Goal: Task Accomplishment & Management: Complete application form

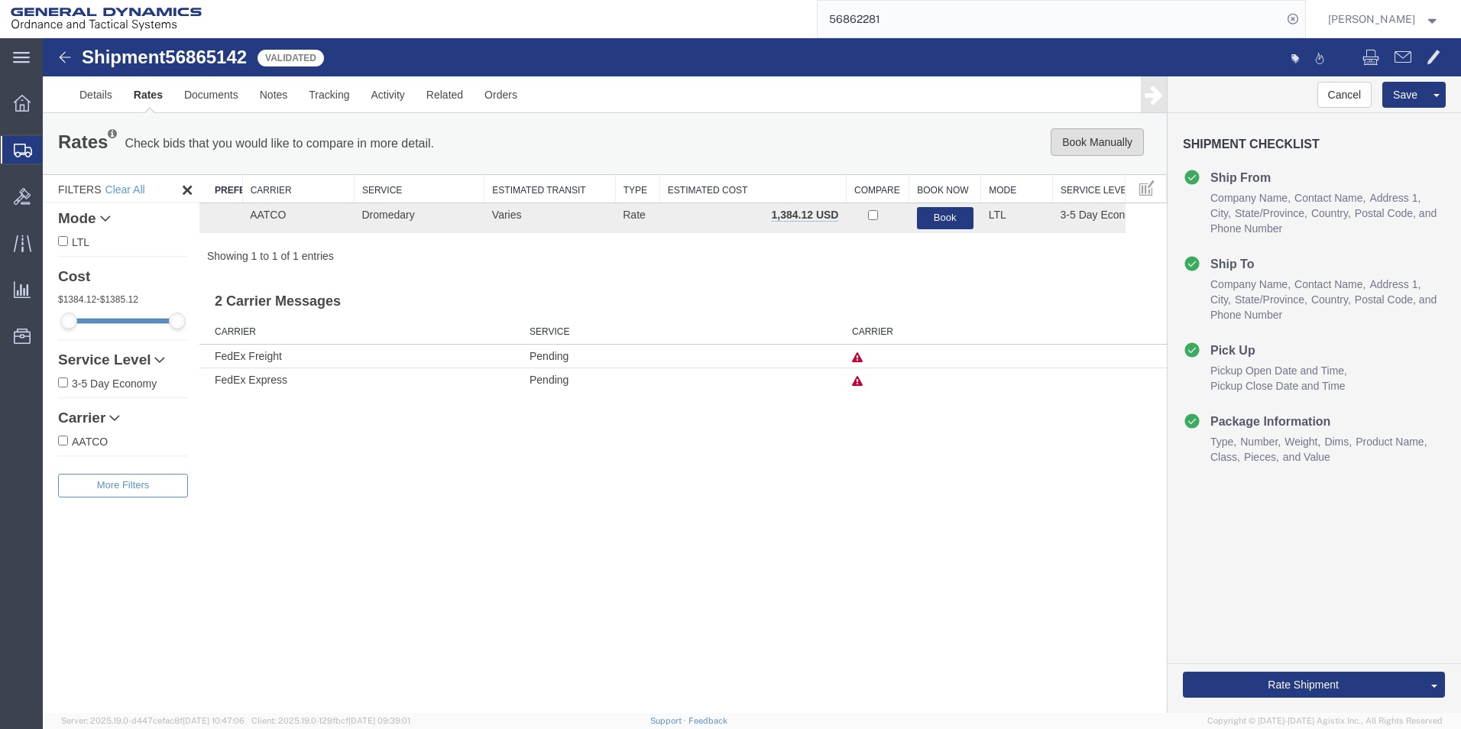
click at [1076, 138] on button "Book Manually" at bounding box center [1096, 142] width 93 height 28
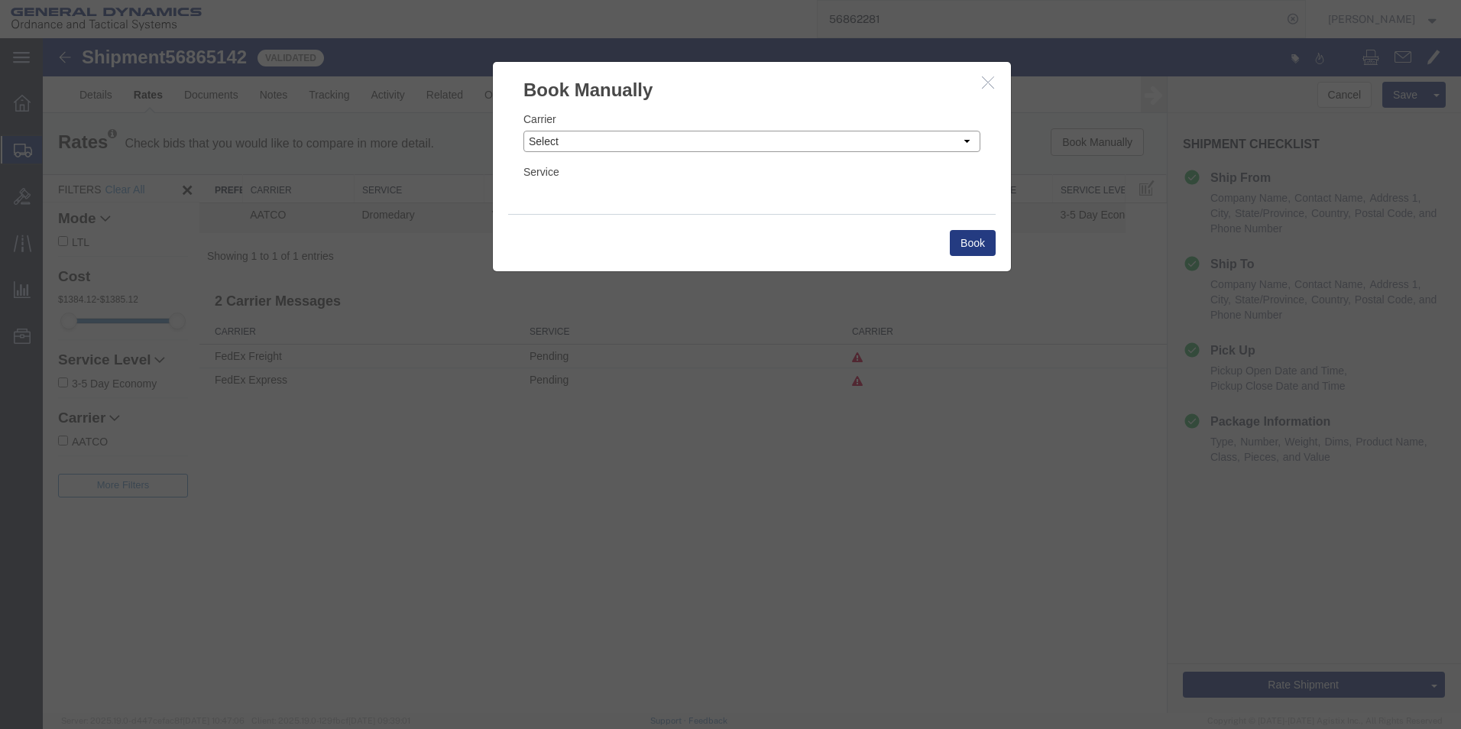
click at [626, 134] on select "Select Add New Carrier (and default service) AATCO Advanced Fluid Systems Airga…" at bounding box center [751, 141] width 457 height 21
select select "16394"
click at [523, 131] on select "Select Add New Carrier (and default service) AATCO Advanced Fluid Systems Airga…" at bounding box center [751, 141] width 457 height 21
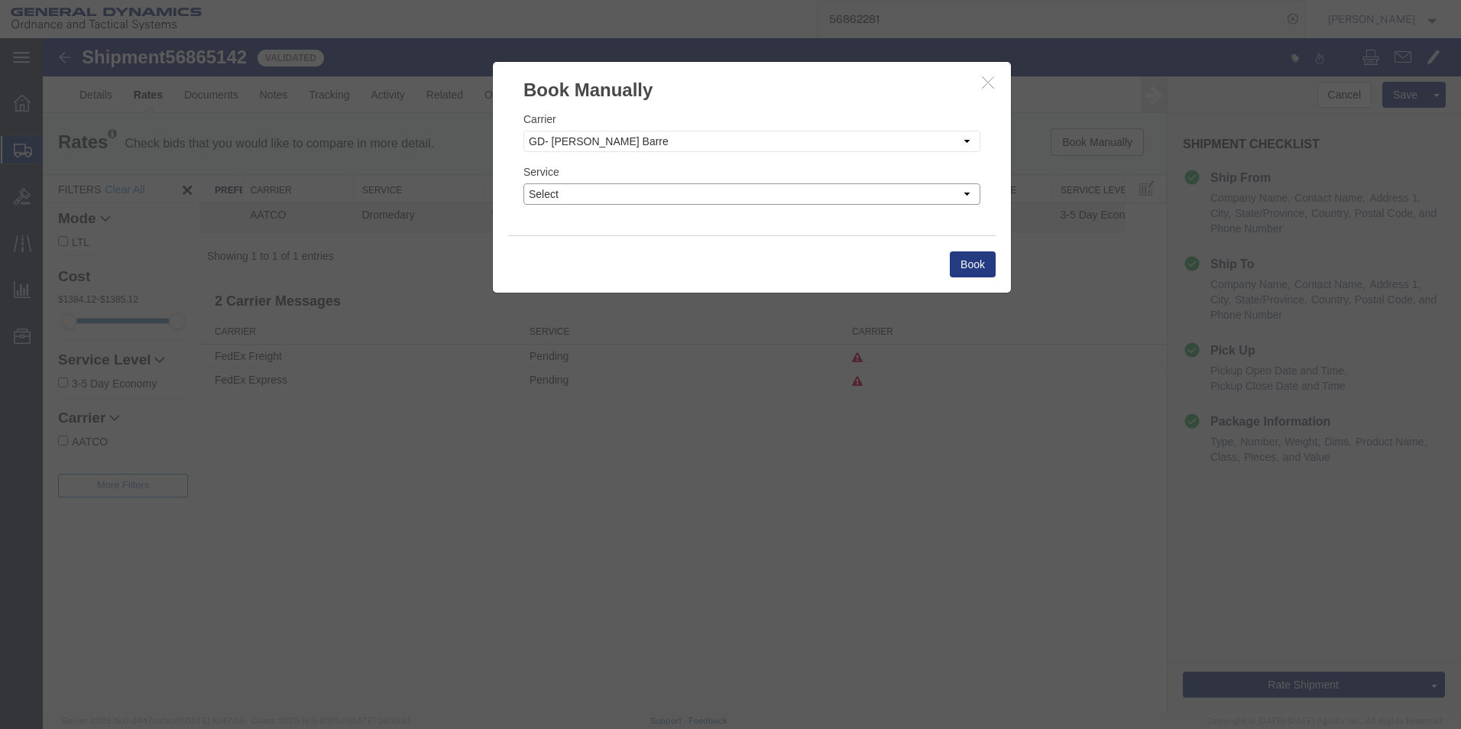
click at [908, 194] on select "Select" at bounding box center [751, 193] width 457 height 21
select select "32203"
click at [523, 183] on select "Select" at bounding box center [751, 193] width 457 height 21
click at [964, 260] on button "Book" at bounding box center [973, 264] width 46 height 26
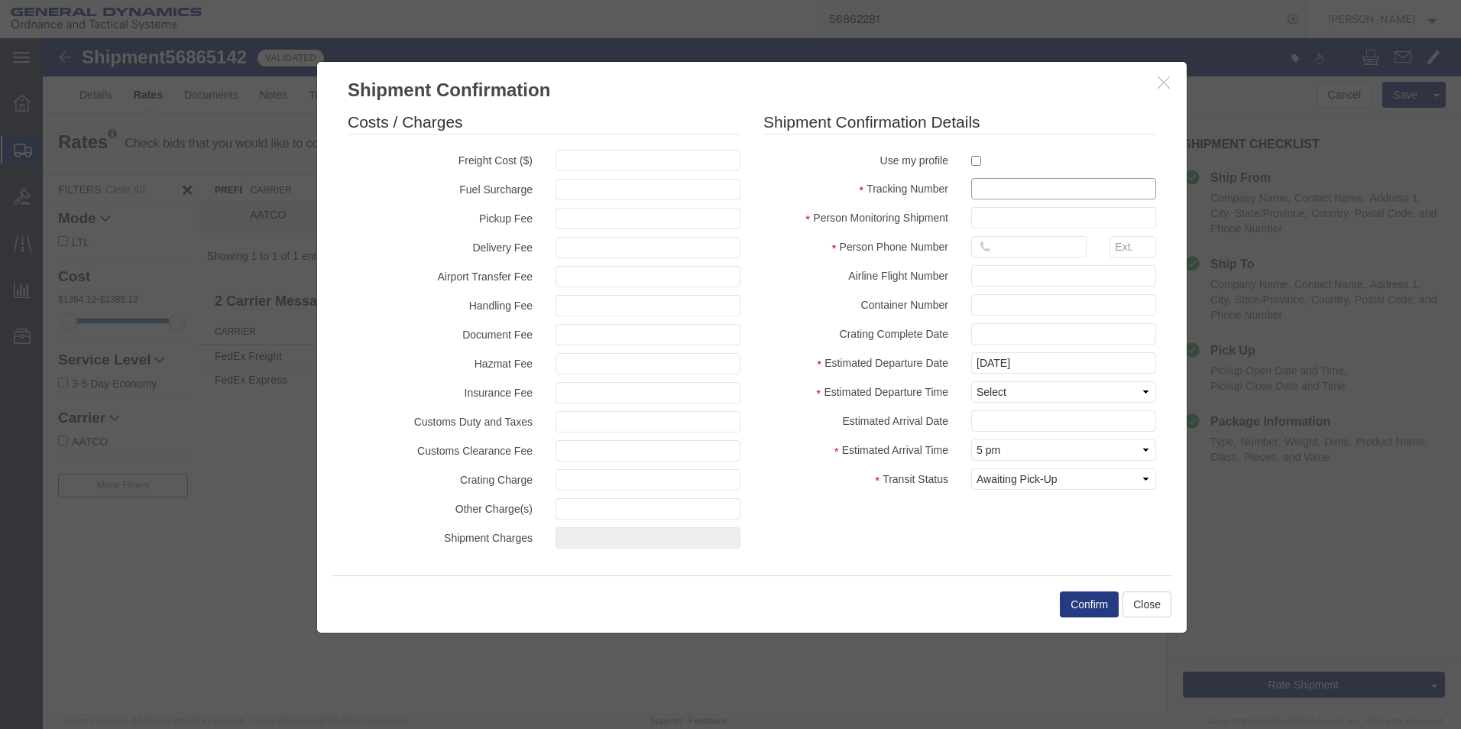
click at [1036, 180] on input "text" at bounding box center [1063, 188] width 185 height 21
type input "56865142"
type input "[PERSON_NAME]"
type input "5703401140"
click at [942, 422] on label "Estimated Arrival Date" at bounding box center [856, 419] width 208 height 18
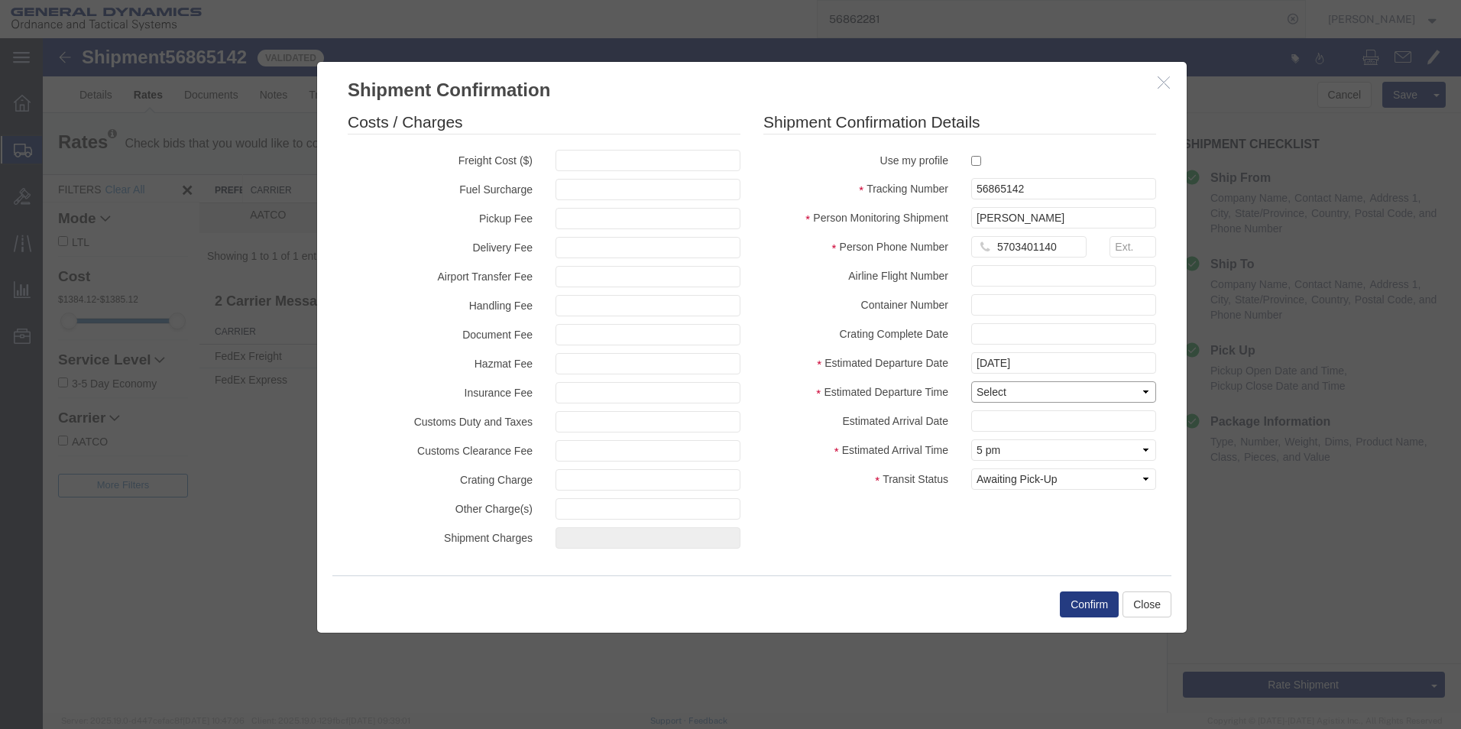
click at [1017, 393] on select "Select Midnight 1 am 2 am 3 am 4 am 5 am 6 am 7 am 8 am 9 am 10 am 11 am 12 Noo…" at bounding box center [1063, 391] width 185 height 21
select select "1400"
click at [971, 381] on select "Select Midnight 1 am 2 am 3 am 4 am 5 am 6 am 7 am 8 am 9 am 10 am 11 am 12 Noo…" at bounding box center [1063, 391] width 185 height 21
click at [1039, 479] on select "Select Arrival Notice Available Arrival Notice Imported Arrive at Delivery Loca…" at bounding box center [1063, 478] width 185 height 21
select select "PICKEDUP"
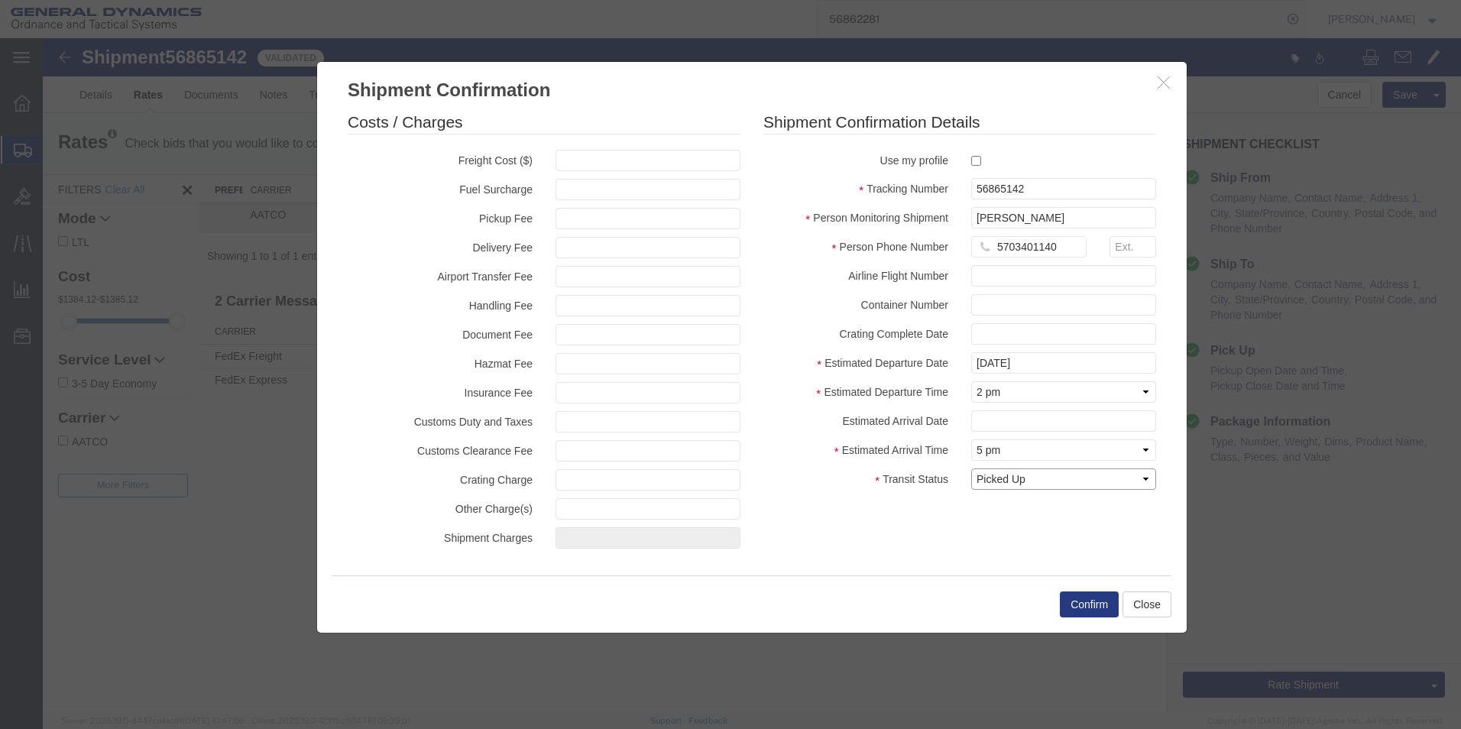
click at [971, 468] on select "Select Arrival Notice Available Arrival Notice Imported Arrive at Delivery Loca…" at bounding box center [1063, 478] width 185 height 21
click at [1083, 603] on button "Confirm" at bounding box center [1089, 604] width 59 height 26
